Goal: Find specific page/section: Find specific page/section

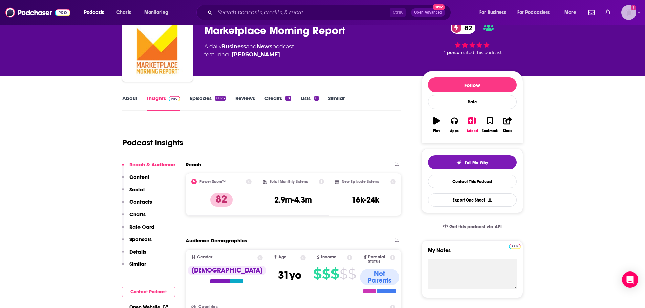
click at [629, 17] on img "Logged in as vjacobi" at bounding box center [628, 12] width 15 height 15
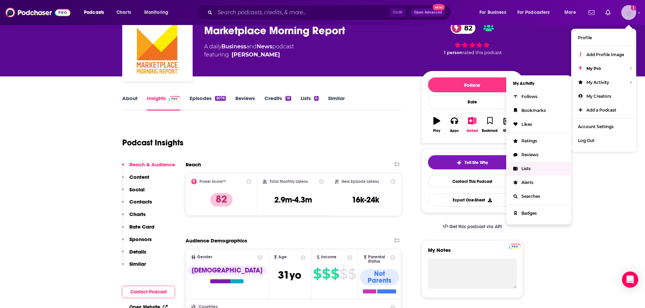
click at [529, 170] on span "Lists" at bounding box center [525, 168] width 9 height 5
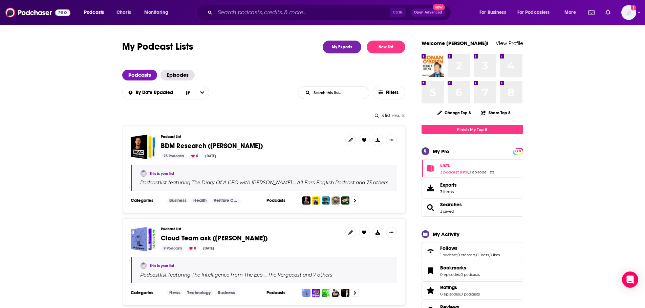
click at [178, 146] on span "BDM Research ([PERSON_NAME])" at bounding box center [212, 146] width 102 height 8
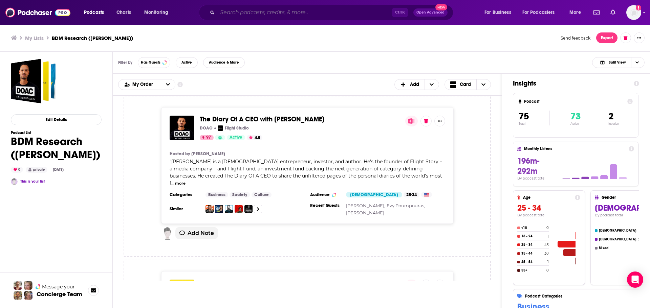
click at [262, 12] on input "Search podcasts, credits, & more..." at bounding box center [304, 12] width 175 height 11
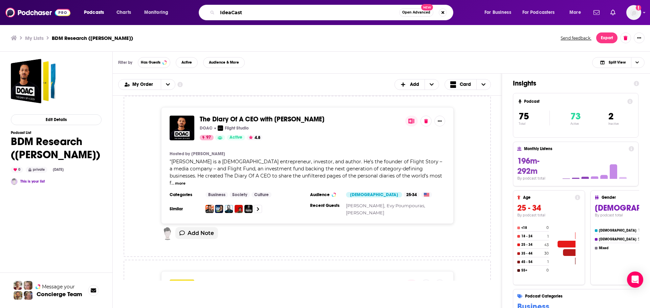
type input "IdeaCast"
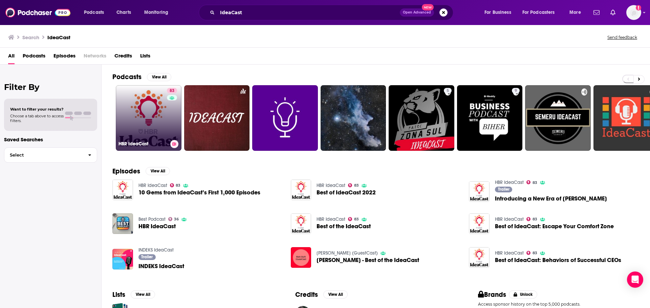
click at [147, 111] on link "83 [PERSON_NAME]" at bounding box center [149, 118] width 66 height 66
